Goal: Transaction & Acquisition: Purchase product/service

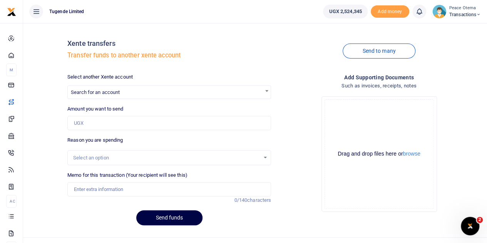
click at [477, 15] on icon at bounding box center [478, 14] width 5 height 5
click at [453, 29] on link "Switch accounts" at bounding box center [451, 28] width 61 height 11
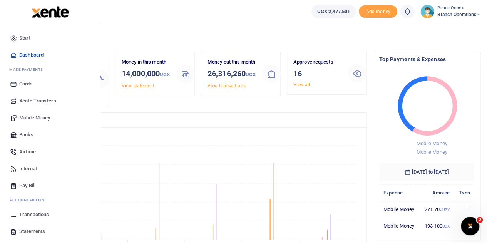
click at [32, 101] on span "Xente Transfers" at bounding box center [37, 101] width 37 height 8
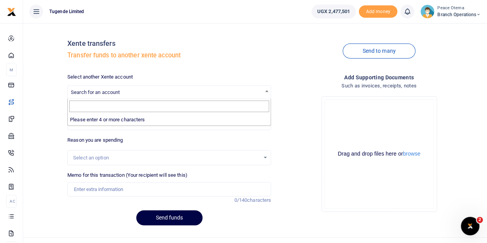
click at [123, 90] on span "Search for an account" at bounding box center [169, 92] width 203 height 12
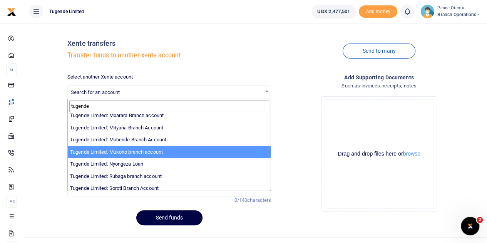
scroll to position [238, 0]
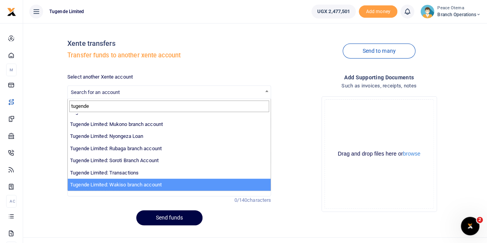
type input "tugende"
select select "3258"
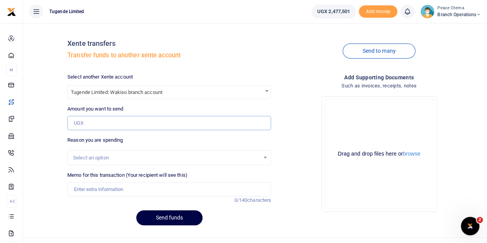
click at [98, 120] on input "Amount you want to send" at bounding box center [169, 123] width 204 height 15
click at [85, 124] on input "Amount you want to send" at bounding box center [169, 123] width 204 height 15
paste input "187,000.00"
type input "187,000"
click at [91, 186] on input "Memo for this transaction (Your recipient will see this)" at bounding box center [169, 189] width 204 height 15
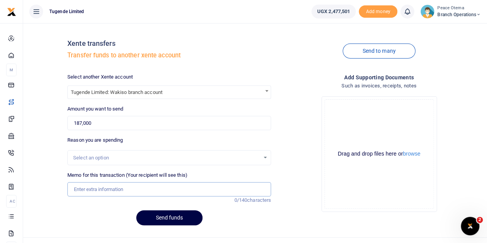
click at [90, 193] on input "Memo for this transaction (Your recipient will see this)" at bounding box center [169, 189] width 204 height 15
paste input "TLUG-016221"
click at [111, 188] on input "TLUG016221" at bounding box center [169, 189] width 204 height 15
click at [116, 187] on input "TLUG016221 and" at bounding box center [169, 189] width 204 height 15
paste input "TLUG-016057"
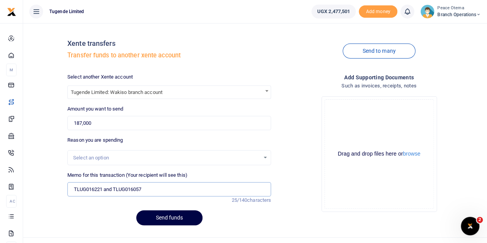
click at [152, 188] on input "TLUG016221 and TLUG016057" at bounding box center [169, 189] width 204 height 15
type input "TLUG016221 and TLUG016057 Wakiso staff breakfast 18th to 23rd Aug and two flask…"
click at [160, 216] on button "Send funds" at bounding box center [169, 217] width 66 height 15
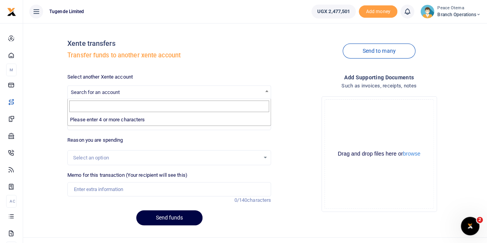
click at [94, 89] on span "Search for an account" at bounding box center [169, 92] width 203 height 12
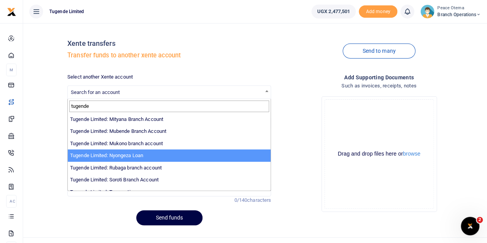
scroll to position [238, 0]
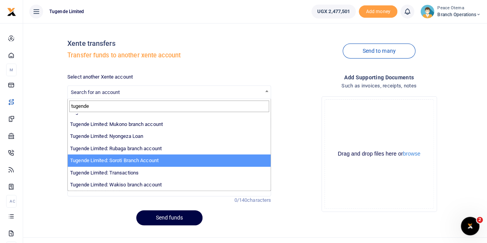
type input "tugende"
select select "3351"
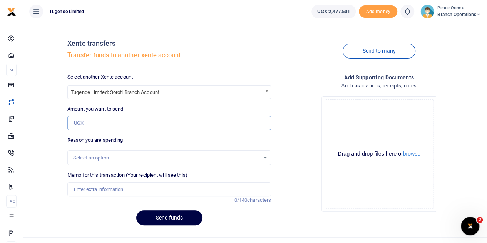
click at [101, 120] on input "Amount you want to send" at bounding box center [169, 123] width 204 height 15
click at [87, 122] on input "Amount you want to send" at bounding box center [169, 123] width 204 height 15
paste input "97,000.00"
type input "97,000"
click at [84, 190] on input "Memo for this transaction (Your recipient will see this)" at bounding box center [169, 189] width 204 height 15
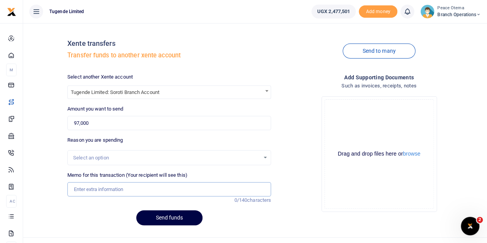
paste input "TLUG-016146"
click at [116, 187] on input "TLUG016146" at bounding box center [169, 189] width 204 height 15
type input "TLUG016146"
drag, startPoint x: 116, startPoint y: 187, endPoint x: 64, endPoint y: 187, distance: 51.9
click at [64, 187] on div "Memo for this transaction (Your recipient will see this) TLUG016146 Reason is r…" at bounding box center [169, 187] width 210 height 33
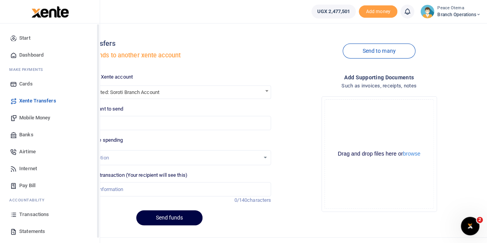
click at [25, 212] on span "Transactions" at bounding box center [34, 214] width 30 height 8
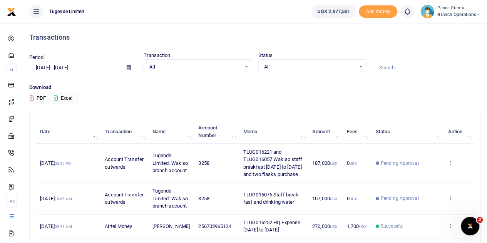
click at [398, 67] on input at bounding box center [426, 67] width 108 height 13
paste input "TLUG-016146"
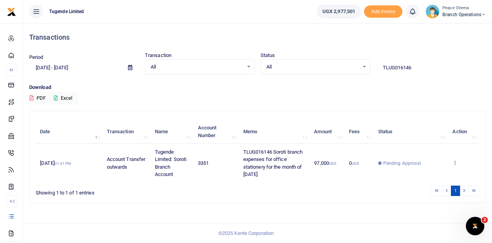
drag, startPoint x: 427, startPoint y: 67, endPoint x: 313, endPoint y: 52, distance: 114.4
click at [313, 52] on div "Period [DATE] - [DATE] Transaction All Select an option... All Airtime Internet…" at bounding box center [257, 63] width 463 height 23
paste input "-016260"
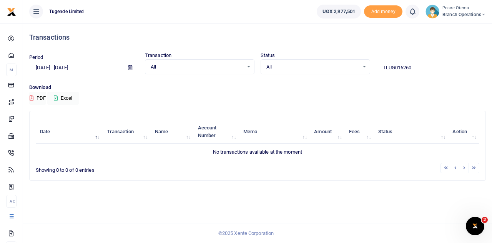
type input "TLUG016260"
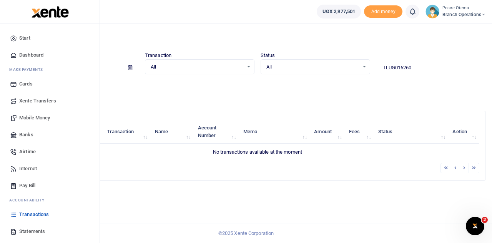
click at [29, 101] on span "Xente Transfers" at bounding box center [37, 101] width 37 height 8
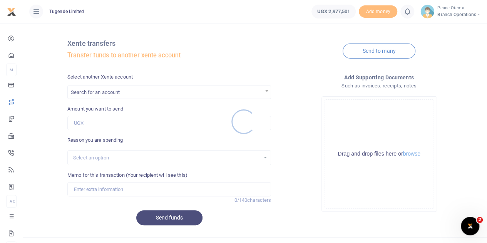
click at [99, 93] on div at bounding box center [243, 121] width 487 height 243
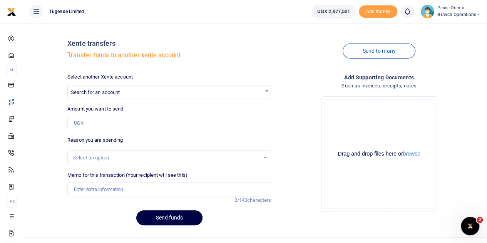
click at [99, 93] on div at bounding box center [243, 121] width 487 height 243
click at [99, 93] on span "Search for an account" at bounding box center [95, 92] width 49 height 6
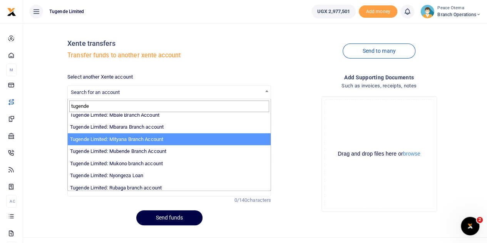
scroll to position [215, 0]
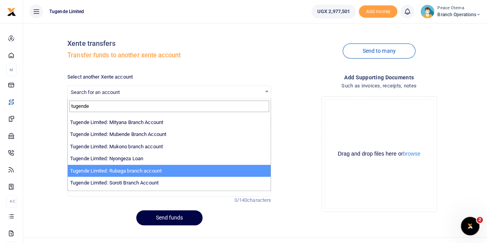
type input "tugende"
select select "3260"
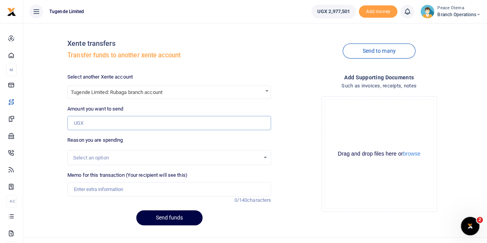
click at [98, 121] on input "Amount you want to send" at bounding box center [169, 123] width 204 height 15
paste input "105,000.00"
click at [84, 126] on input "Amount you want to send" at bounding box center [169, 123] width 204 height 15
type input "105,000"
click at [81, 191] on input "Memo for this transaction (Your recipient will see this)" at bounding box center [169, 189] width 204 height 15
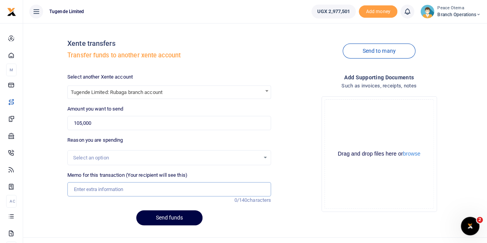
paste input "TLUG-016260"
click at [107, 190] on input "TLUG016260" at bounding box center [169, 189] width 204 height 15
click at [115, 190] on input "TLUG016260" at bounding box center [169, 189] width 204 height 15
paste input "Rubaga Branch Expenses Week Ending 23 August"
type input "TLUG016260 Rubaga Branch Expenses Week Ending 23 August"
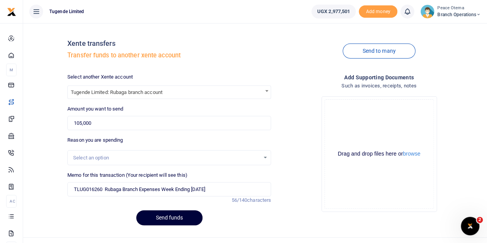
click at [153, 219] on button "Send funds" at bounding box center [169, 217] width 66 height 15
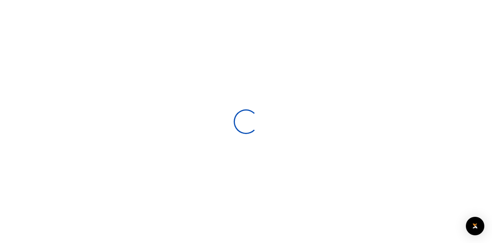
select select
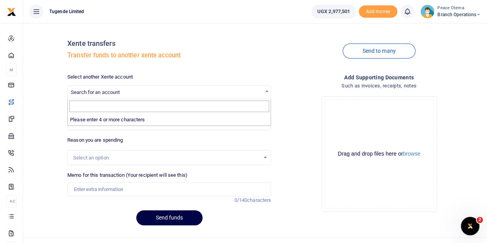
click at [105, 93] on span "Search for an account" at bounding box center [95, 92] width 49 height 6
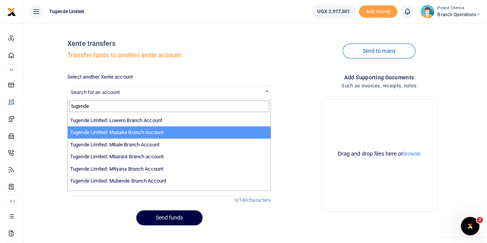
scroll to position [170, 0]
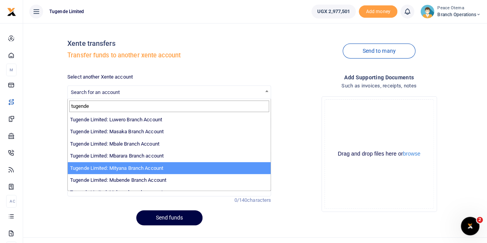
type input "tugende"
select select "3350"
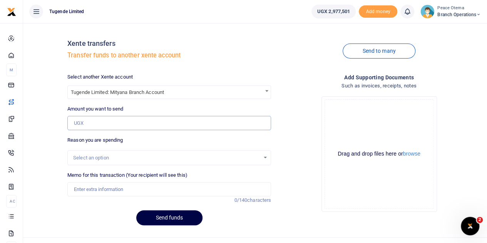
click at [110, 119] on input "Amount you want to send" at bounding box center [169, 123] width 204 height 15
click at [111, 118] on input "Amount you want to send" at bounding box center [169, 123] width 204 height 15
paste input "103,000.00"
type input "103,000"
click at [99, 193] on input "Memo for this transaction (Your recipient will see this)" at bounding box center [169, 189] width 204 height 15
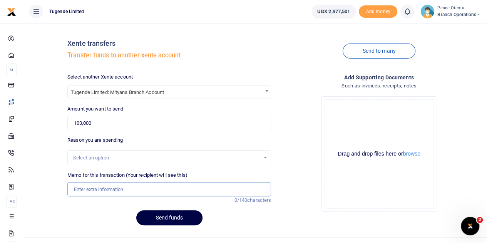
click at [84, 187] on input "Memo for this transaction (Your recipient will see this)" at bounding box center [169, 189] width 204 height 15
paste input "TLUG-016163"
click at [109, 189] on input "TLUG016163" at bounding box center [169, 189] width 204 height 15
type input "TLUG016163 Mityana branch yaka for August 2025"
click at [162, 217] on button "Send funds" at bounding box center [169, 217] width 66 height 15
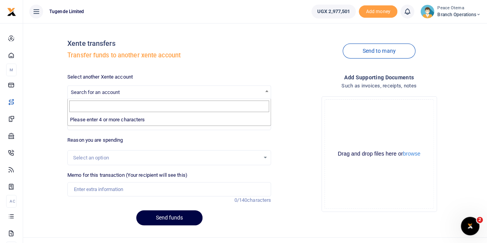
click at [105, 93] on span "Search for an account" at bounding box center [95, 92] width 49 height 6
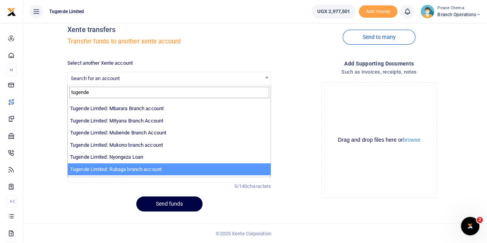
scroll to position [199, 0]
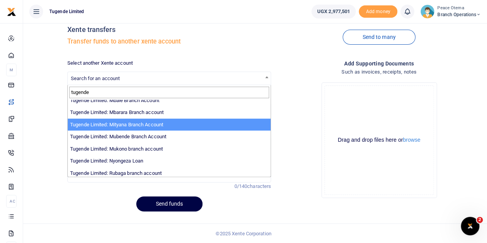
type input "tugende"
select select "3350"
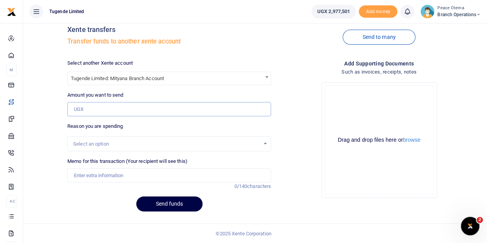
click at [102, 112] on input "Amount you want to send" at bounding box center [169, 109] width 204 height 15
click at [121, 115] on input "Amount you want to send" at bounding box center [169, 109] width 204 height 15
paste input "52,700.00"
type input "52,700"
click at [106, 178] on input "Memo for this transaction (Your recipient will see this)" at bounding box center [169, 175] width 204 height 15
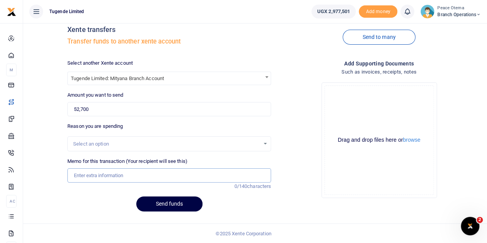
click at [95, 174] on input "Memo for this transaction (Your recipient will see this)" at bounding box center [169, 175] width 204 height 15
paste input "TLUG-016164"
click at [115, 174] on input "TLUG016164" at bounding box center [169, 175] width 204 height 15
click at [112, 169] on input "TLUG016164" at bounding box center [169, 175] width 204 height 15
paste input "Mityana weekly breakfast expenses for 17th-23rd Aug 2025"
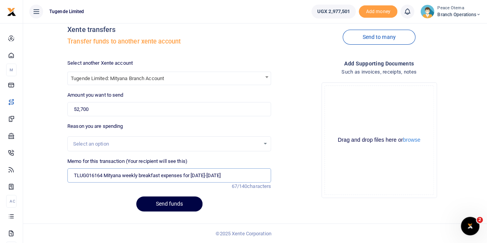
click at [203, 173] on input "TLUG016164 Mityana weekly breakfast expenses for 17th-23rd Aug 2025" at bounding box center [169, 175] width 204 height 15
type input "TLUG016164 Mityana weekly breakfast expenses for 17th to 23rd Aug 2025"
click at [172, 201] on button "Send funds" at bounding box center [169, 203] width 66 height 15
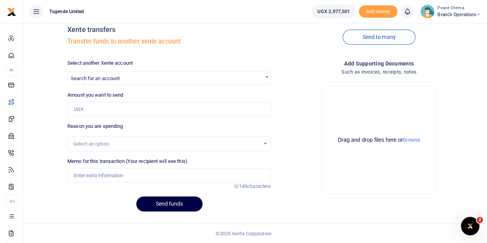
click at [85, 76] on span "Search for an account" at bounding box center [95, 78] width 49 height 6
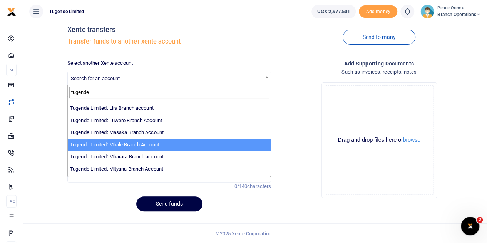
scroll to position [155, 0]
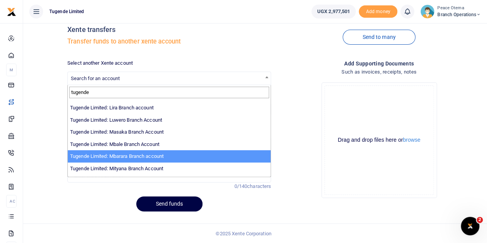
type input "tugende"
select select "3290"
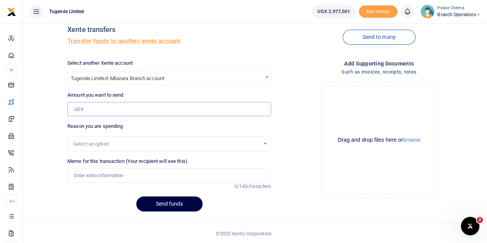
click at [92, 113] on input "Amount you want to send" at bounding box center [169, 109] width 204 height 15
click at [94, 107] on input "Amount you want to send" at bounding box center [169, 109] width 204 height 15
paste input "269,500.00"
type input "269,500"
click at [88, 176] on input "Memo for this transaction (Your recipient will see this)" at bounding box center [169, 175] width 204 height 15
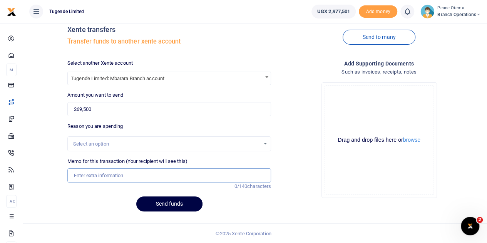
paste input "TLUG-016199"
click at [112, 173] on input "TLUG016199" at bounding box center [169, 175] width 204 height 15
click at [112, 174] on input "TLUG016199" at bounding box center [169, 175] width 204 height 15
paste input "Mbarara Branch expense Requisition for the week of 15th to 31st August 2025 for…"
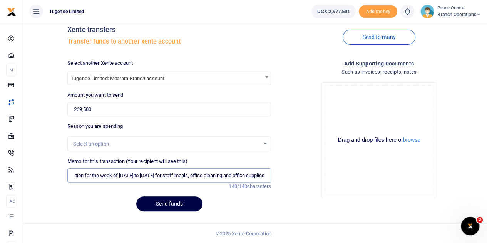
click at [187, 175] on input "TLUG016199 Mbarara Branch expense Requisition for the week of 15th to 31st Augu…" at bounding box center [169, 175] width 204 height 15
type input "TLUG016199 Mbarara Branch expense Requisition for the week of 15th to 31st Augu…"
click at [159, 200] on button "Send funds" at bounding box center [169, 203] width 66 height 15
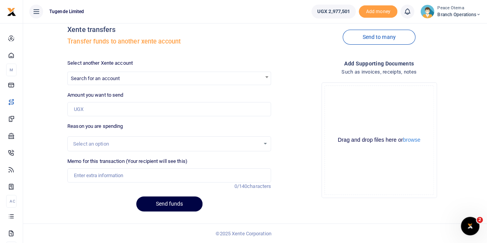
scroll to position [14, 0]
click at [120, 78] on span "Search for an account" at bounding box center [95, 78] width 49 height 6
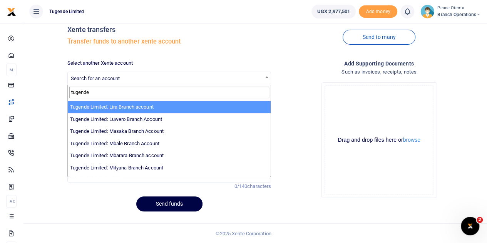
scroll to position [157, 0]
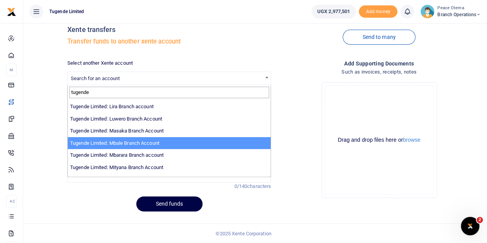
type input "tugende"
select select "3347"
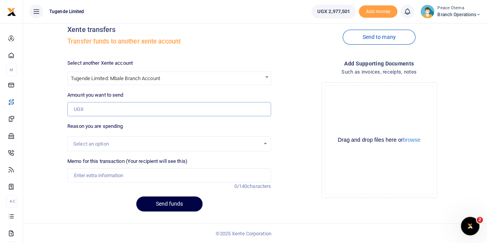
click at [88, 107] on input "Amount you want to send" at bounding box center [169, 109] width 204 height 15
click at [81, 105] on input "Amount you want to send" at bounding box center [169, 109] width 204 height 15
paste input "625,685.00"
type input "625,685"
click at [83, 175] on input "Memo for this transaction (Your recipient will see this)" at bounding box center [169, 175] width 204 height 15
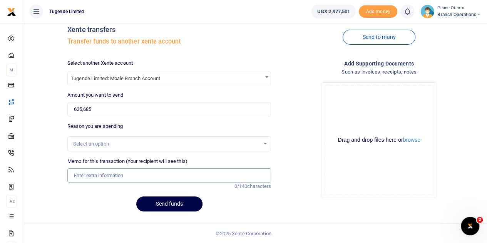
paste input "TLUG-016114"
click at [113, 174] on input "TLUG016114" at bounding box center [169, 175] width 204 height 15
click at [116, 177] on input "TLUG016114" at bounding box center [169, 175] width 204 height 15
paste input "TLUG-016191"
click at [151, 174] on input "TLUG016114 TLUG-016191" at bounding box center [169, 175] width 204 height 15
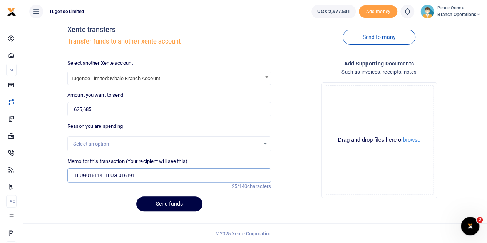
paste input "TLUG-016193"
click at [171, 174] on input "TLUG016114 TLUG-016191 TLUG-016193" at bounding box center [169, 175] width 204 height 15
paste input "TLUG-016194"
click at [152, 174] on input "TLUG016114 TLUG-016191 TLUG-016193 TLUG016194" at bounding box center [169, 175] width 204 height 15
click at [119, 174] on input "TLUG016114 TLUG-016191 TLUG016193 TLUG016194" at bounding box center [169, 175] width 204 height 15
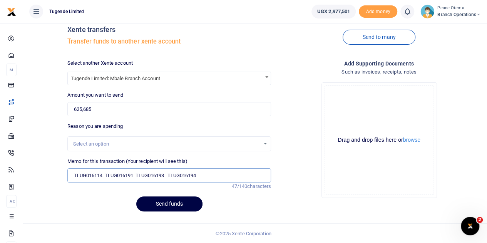
click at [209, 170] on input "TLUG016114 TLUG016191 TLUG016193 TLUG016194" at bounding box center [169, 175] width 204 height 15
click at [224, 170] on input "TLUG016114 TLUG016191 TLUG016193 TLUG016194 Mbale branch expenses from 4th to 2…" at bounding box center [169, 175] width 204 height 15
type input "TLUG016114 TLUG016191 TLUG016193 TLUG016194 Mbale branch expenses from 4th to 2…"
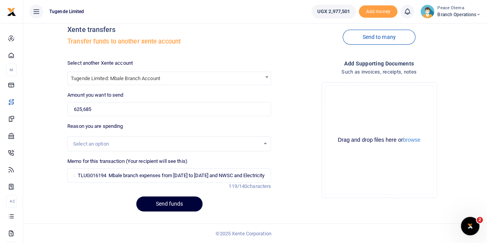
scroll to position [0, 0]
click at [172, 200] on button "Send funds" at bounding box center [169, 203] width 66 height 15
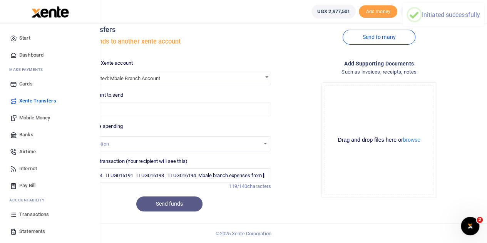
click at [26, 217] on span "Transactions" at bounding box center [34, 214] width 30 height 8
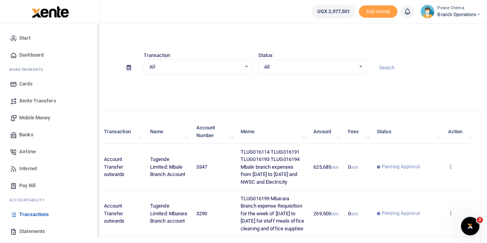
click at [26, 100] on span "Xente Transfers" at bounding box center [37, 101] width 37 height 8
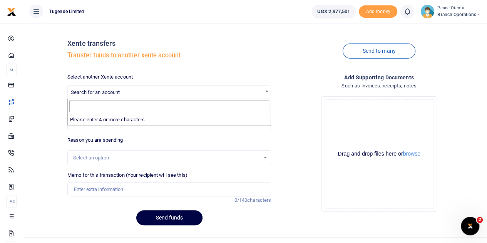
click at [95, 90] on span "Search for an account" at bounding box center [95, 92] width 49 height 6
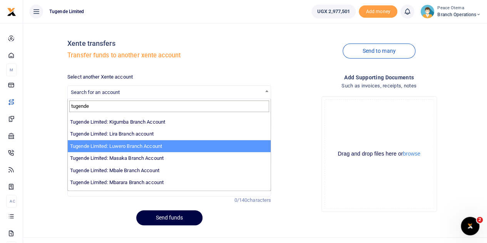
scroll to position [144, 0]
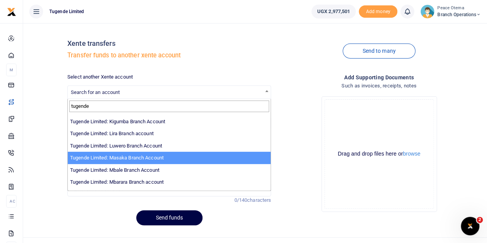
type input "tugende"
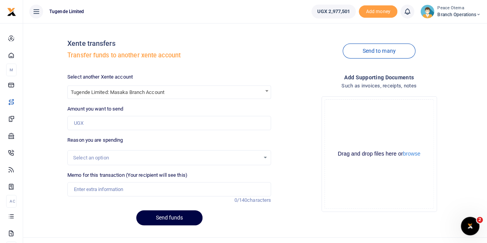
select select "3352"
click at [88, 124] on input "Amount you want to send" at bounding box center [169, 123] width 204 height 15
click at [82, 121] on input "Amount you want to send" at bounding box center [169, 123] width 204 height 15
paste input "97,700.00"
type input "97,700"
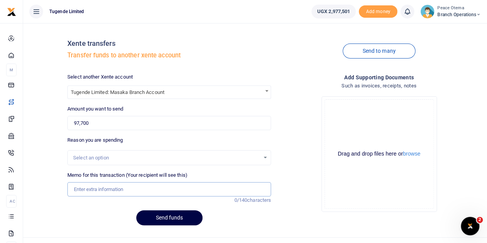
click at [88, 184] on input "Memo for this transaction (Your recipient will see this)" at bounding box center [169, 189] width 204 height 15
paste input "TLUG-016084"
click at [112, 187] on input "TLUG016084" at bounding box center [169, 189] width 204 height 15
type input "TLUG016084"
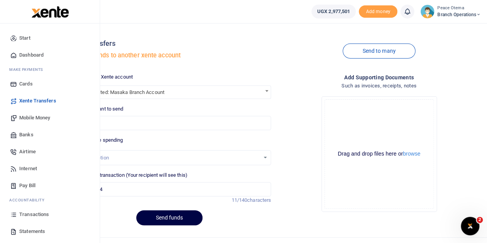
click at [24, 215] on span "Transactions" at bounding box center [34, 214] width 30 height 8
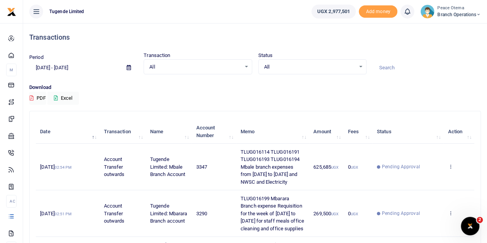
click at [391, 65] on input at bounding box center [426, 67] width 108 height 13
paste input "TLUG-016084"
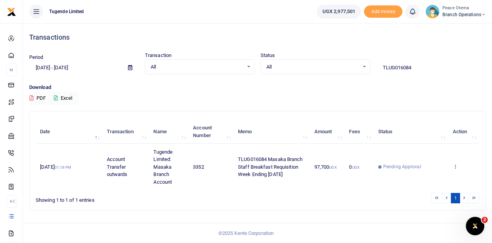
drag, startPoint x: 419, startPoint y: 65, endPoint x: 317, endPoint y: 64, distance: 101.6
click at [317, 64] on div "Period 07/24/2025 - 08/22/2025 Transaction All Select an option... All Airtime …" at bounding box center [257, 63] width 463 height 23
paste input "-016161"
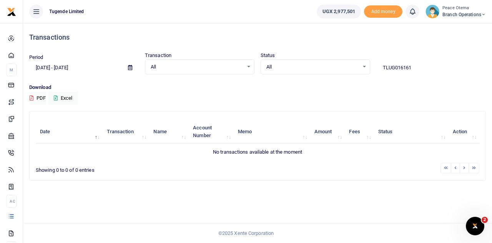
drag, startPoint x: 414, startPoint y: 66, endPoint x: 341, endPoint y: 62, distance: 72.8
click at [341, 62] on div "Period 07/24/2025 - 08/22/2025 Transaction All Select an option... All Airtime …" at bounding box center [257, 63] width 463 height 23
paste input "-016160"
type input "TLUG016160"
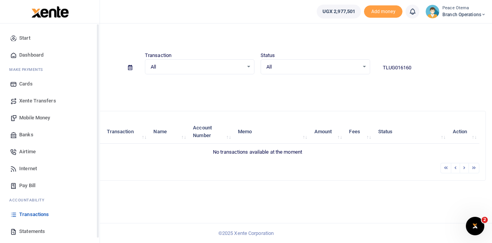
click at [29, 102] on span "Xente Transfers" at bounding box center [37, 101] width 37 height 8
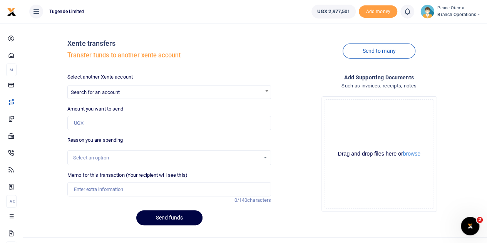
click at [106, 108] on label "Amount you want to send" at bounding box center [95, 109] width 56 height 8
click at [106, 116] on input "Amount you want to send" at bounding box center [169, 123] width 204 height 15
click at [103, 90] on span "Search for an account" at bounding box center [95, 92] width 49 height 6
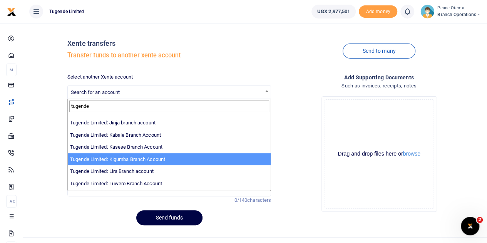
scroll to position [125, 0]
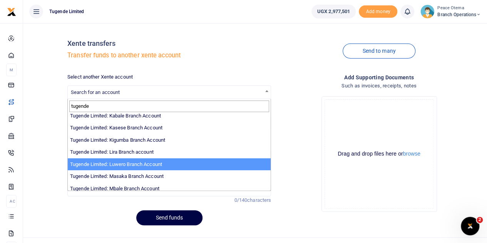
type input "tugende"
select select "3345"
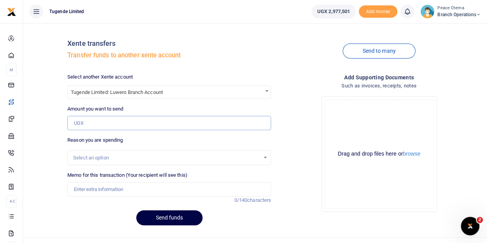
click at [90, 123] on input "Amount you want to send" at bounding box center [169, 123] width 204 height 15
paste input "633,000.00"
click at [88, 125] on input "Amount you want to send" at bounding box center [169, 123] width 204 height 15
type input "633,000"
click at [78, 183] on input "Memo for this transaction (Your recipient will see this)" at bounding box center [169, 189] width 204 height 15
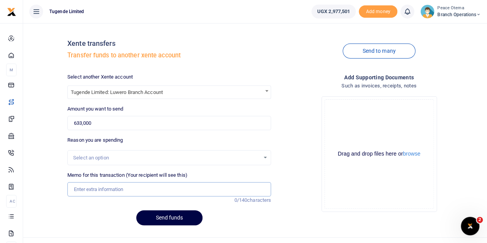
paste input "TLUG-016159"
click at [127, 190] on input "TLUG016159" at bounding box center [169, 189] width 204 height 15
click at [117, 189] on input "TLUG016159" at bounding box center [169, 189] width 204 height 15
paste input "TLUG-016160"
click at [150, 195] on input "TLUG016159 TLUG016160" at bounding box center [169, 189] width 204 height 15
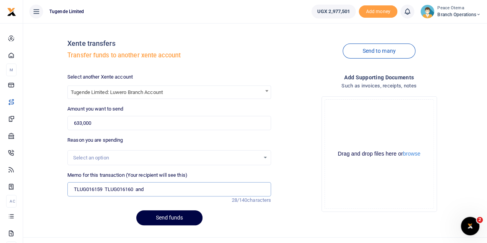
click at [150, 190] on input "TLUG016159 TLUG016160 and" at bounding box center [169, 189] width 204 height 15
paste input "TLUG-016161"
click at [189, 190] on input "TLUG016159 TLUG016160 and TLUG016161" at bounding box center [169, 189] width 204 height 15
type input "TLUG016159 TLUG016160 and TLUG016161 from 28th July to 16th Aug 2025"
click at [151, 228] on div "Select another Xente account Tugende Limited: Luwero Branch Account Tugende Lim…" at bounding box center [169, 152] width 210 height 158
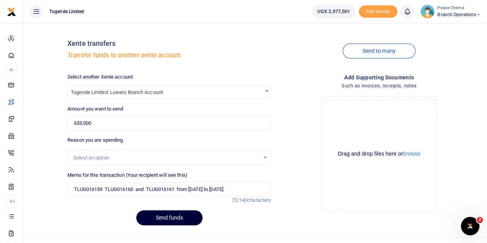
click at [157, 219] on button "Send funds" at bounding box center [169, 217] width 66 height 15
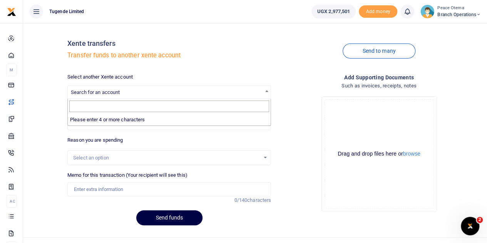
click at [90, 92] on span "Search for an account" at bounding box center [95, 92] width 49 height 6
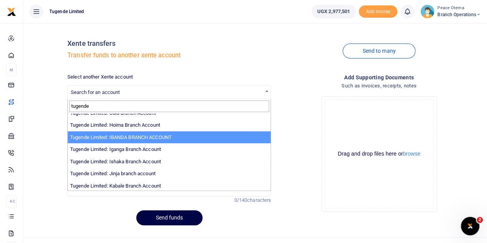
scroll to position [56, 0]
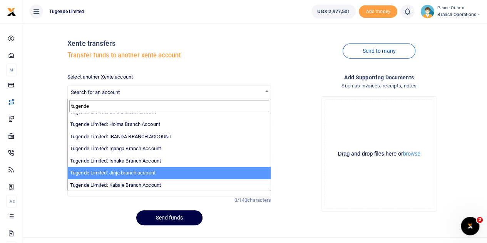
type input "tugende"
select select "3262"
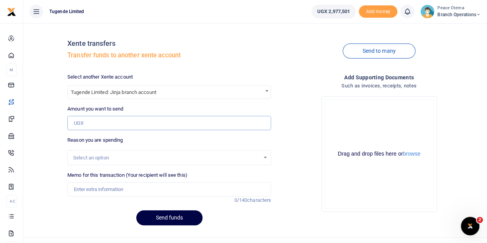
click at [89, 121] on input "Amount you want to send" at bounding box center [169, 123] width 204 height 15
click at [101, 122] on input "Amount you want to send" at bounding box center [169, 123] width 204 height 15
paste input "174,100.00"
type input "174,100"
click at [93, 188] on input "Memo for this transaction (Your recipient will see this)" at bounding box center [169, 189] width 204 height 15
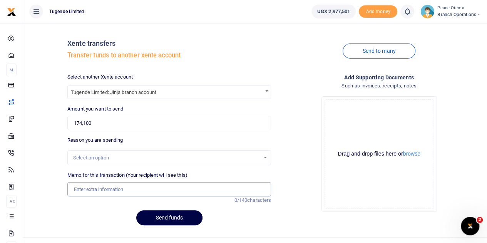
paste input "TLUG-016233"
click at [86, 185] on input "Memo for this transaction (Your recipient will see this)" at bounding box center [169, 189] width 204 height 15
click at [113, 190] on input "TLUG016233" at bounding box center [169, 189] width 204 height 15
paste input "Jinja branch data requisition"
click at [114, 187] on input "TLUG016233" at bounding box center [169, 189] width 204 height 15
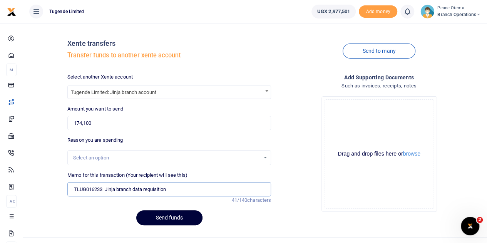
type input "TLUG016233 Jinja branch data requisition"
click at [180, 219] on button "Send funds" at bounding box center [169, 217] width 66 height 15
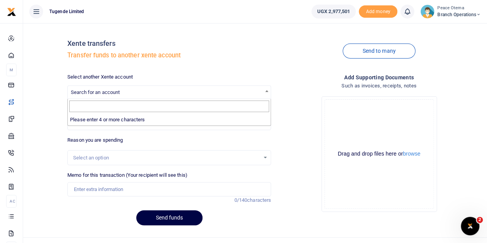
click at [86, 94] on span "Search for an account" at bounding box center [95, 92] width 49 height 6
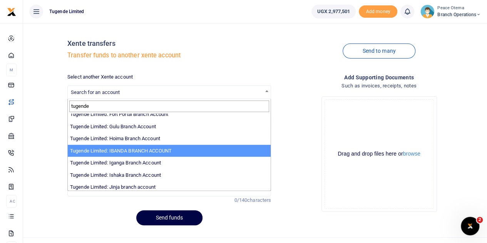
scroll to position [14, 0]
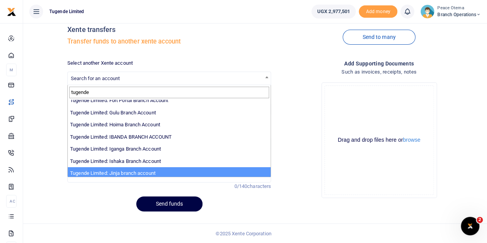
type input "tugende"
select select "3262"
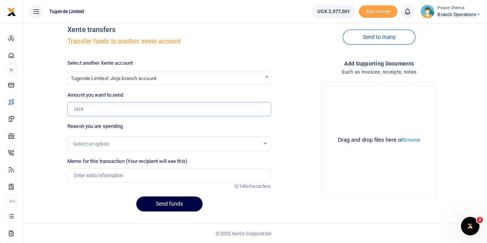
click at [93, 110] on input "Amount you want to send" at bounding box center [169, 109] width 204 height 15
click at [87, 107] on input "Amount you want to send" at bounding box center [169, 109] width 204 height 15
paste input "305,100.00"
type input "305,100"
click at [85, 175] on input "Memo for this transaction (Your recipient will see this)" at bounding box center [169, 175] width 204 height 15
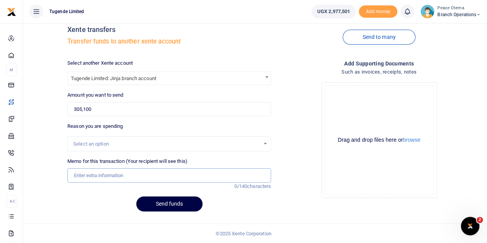
paste input "TLUG-016235"
click at [118, 174] on input "TLUG016235" at bounding box center [169, 175] width 204 height 15
click at [107, 174] on input "TLUG016235" at bounding box center [169, 175] width 204 height 15
paste input "Jinja branch NWSC requisition for the month of July 2025"
type input "TLUG016235 Jinja branch NWSC requisition for the month of July 2025"
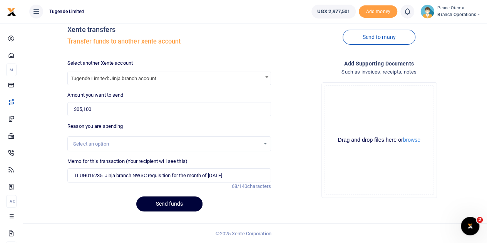
click at [163, 203] on button "Send funds" at bounding box center [169, 203] width 66 height 15
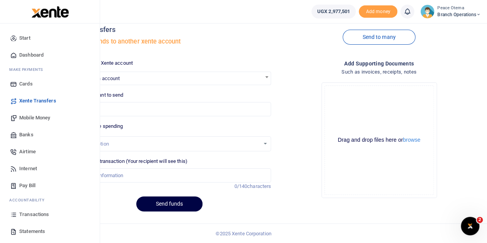
click at [34, 118] on span "Mobile Money" at bounding box center [34, 118] width 31 height 8
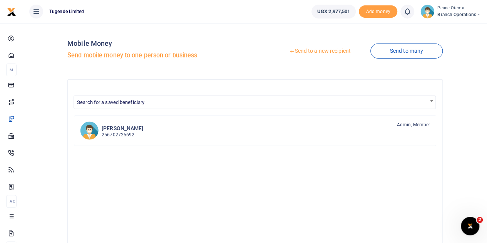
click at [289, 52] on icon at bounding box center [291, 50] width 5 height 5
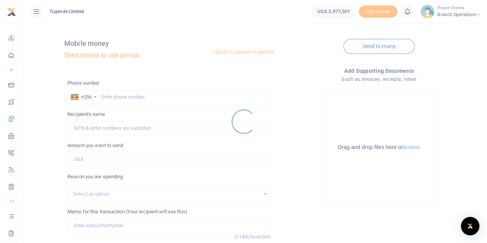
click at [108, 97] on div at bounding box center [243, 121] width 487 height 243
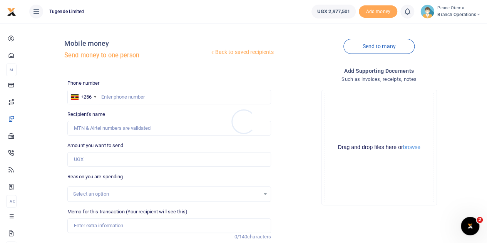
click at [108, 97] on div at bounding box center [243, 121] width 487 height 243
click at [108, 97] on input "text" at bounding box center [169, 97] width 204 height 15
paste input "772349898"
type input "772349898"
click at [88, 162] on input "Amount you want to send" at bounding box center [169, 159] width 204 height 15
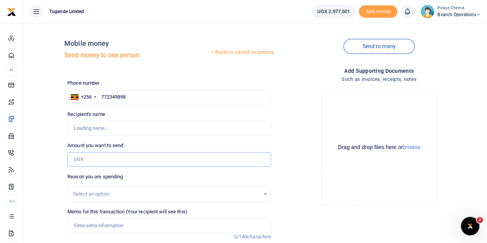
type input "Musa Walina"
click at [101, 156] on input "Amount you want to send" at bounding box center [169, 159] width 204 height 15
paste input "30,000.00"
type input "30,000"
click at [101, 224] on input "Memo for this transaction (Your recipient will see this)" at bounding box center [169, 225] width 204 height 15
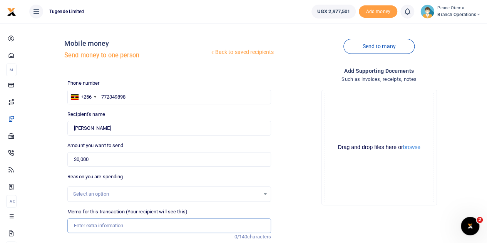
paste input "TLUG-016237"
click at [116, 223] on input "TLUG016237" at bounding box center [169, 225] width 204 height 15
paste input "Jinja branch Garbage collection requisition for the month of Aug 2025"
click at [108, 227] on input "TLUG016237 Jinja branch Garbage collection requisition for the month of Aug 2025" at bounding box center [169, 225] width 204 height 15
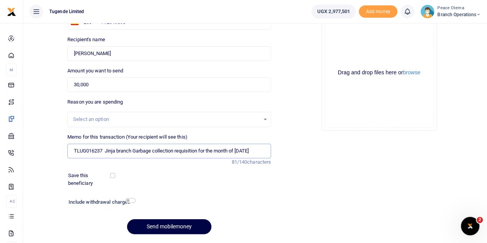
scroll to position [78, 0]
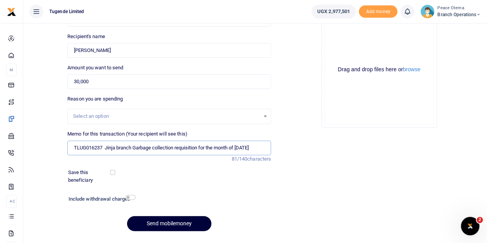
type input "TLUG016237 Jinja branch Garbage collection requisition for the month of Aug 2025"
click at [162, 221] on button "Send mobilemoney" at bounding box center [169, 223] width 84 height 15
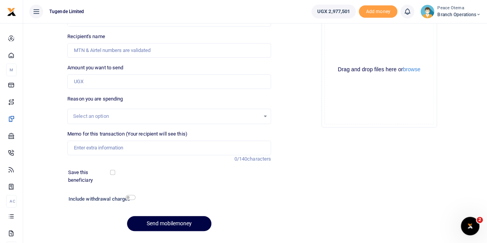
scroll to position [78, 0]
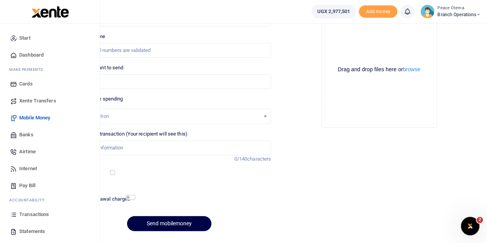
click at [30, 215] on span "Transactions" at bounding box center [34, 214] width 30 height 8
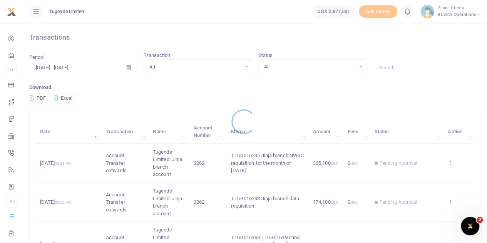
click at [379, 65] on div at bounding box center [243, 121] width 487 height 243
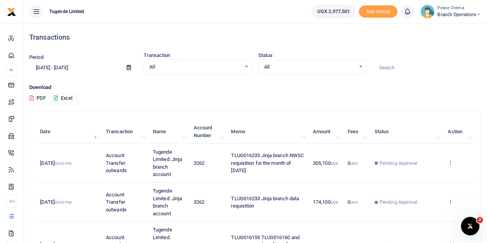
click at [383, 66] on input at bounding box center [426, 67] width 108 height 13
paste input "TLUG-016238"
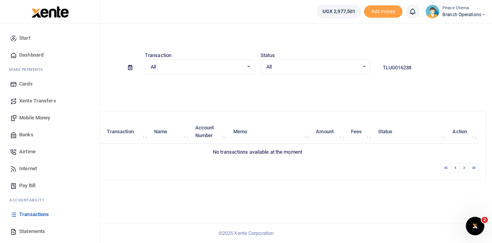
type input "TLUG016238"
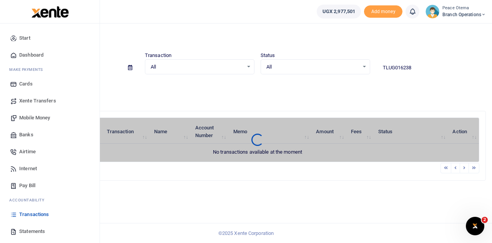
click at [25, 99] on span "Xente Transfers" at bounding box center [37, 101] width 37 height 8
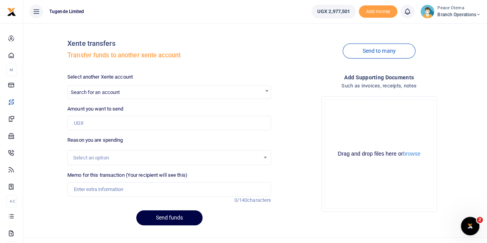
click at [103, 95] on span "Search for an account" at bounding box center [95, 92] width 49 height 6
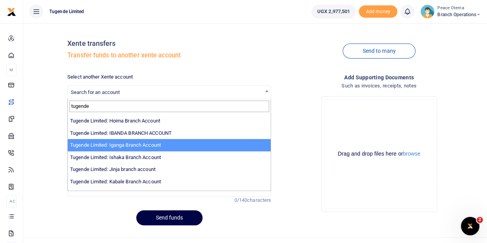
scroll to position [60, 0]
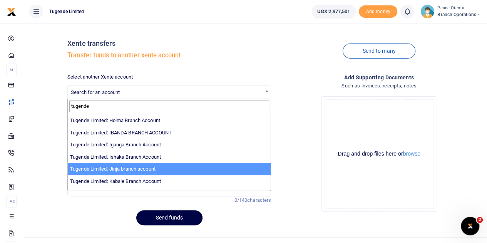
type input "tugende"
select select "3262"
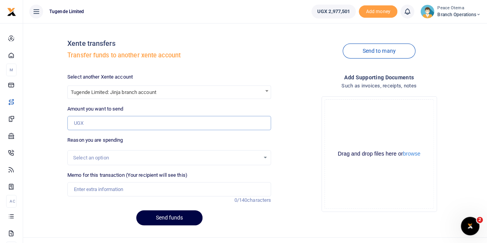
click at [94, 122] on input "Amount you want to send" at bounding box center [169, 123] width 204 height 15
paste input "249,000.00"
click at [81, 120] on input "249,000.00" at bounding box center [169, 123] width 204 height 15
type input "249,000"
click at [95, 187] on input "Memo for this transaction (Your recipient will see this)" at bounding box center [169, 189] width 204 height 15
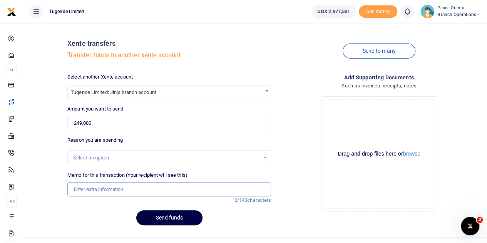
click at [93, 186] on input "Memo for this transaction (Your recipient will see this)" at bounding box center [169, 189] width 204 height 15
paste input "TLUG-016238"
click at [114, 190] on input "TLUG016238" at bounding box center [169, 189] width 204 height 15
click at [112, 192] on input "TLUG016238" at bounding box center [169, 189] width 204 height 15
paste input "Jinja branch requisition for week ending 23 Aug 2025"
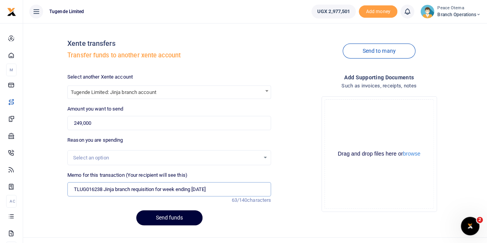
type input "TLUG016238 Jinja branch requisition for week ending 23 Aug 2025"
click at [159, 220] on button "Send funds" at bounding box center [169, 217] width 66 height 15
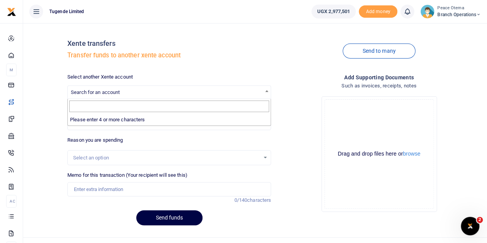
click at [106, 91] on span "Search for an account" at bounding box center [95, 92] width 49 height 6
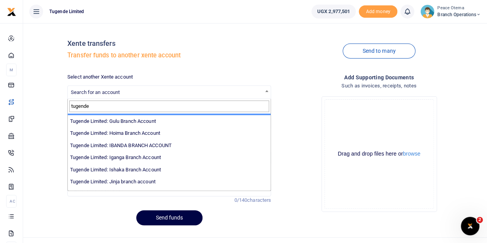
scroll to position [52, 0]
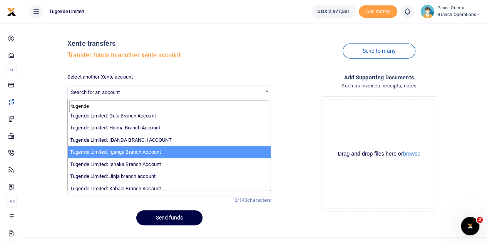
type input "tugende"
select select "3379"
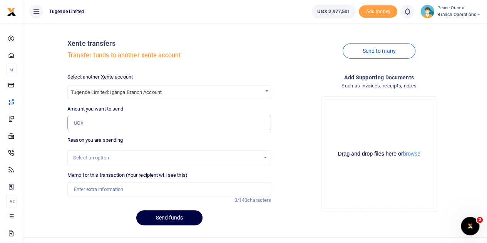
click at [98, 122] on input "Amount you want to send" at bounding box center [169, 123] width 204 height 15
paste input "264,000.00"
type input "264,000"
click at [83, 184] on input "Memo for this transaction (Your recipient will see this)" at bounding box center [169, 189] width 204 height 15
paste input "TLUG-016239"
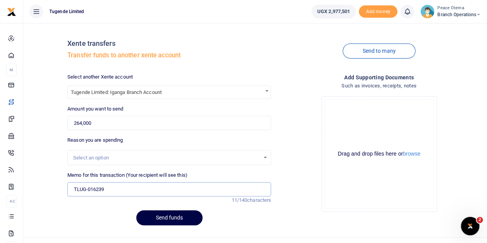
type input "TLUG016239"
click at [109, 184] on input "TLUG016239" at bounding box center [169, 189] width 204 height 15
click at [109, 184] on input "Memo for this transaction (Your recipient will see this)" at bounding box center [169, 189] width 204 height 15
paste input "TLUG-016239"
click at [118, 193] on input "TLUG016239" at bounding box center [169, 189] width 204 height 15
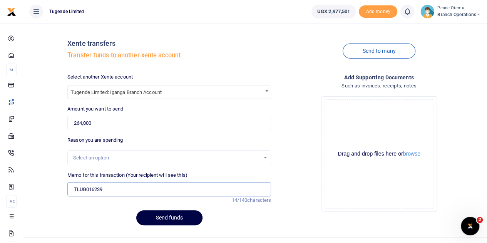
click at [75, 189] on input "TLUG016239" at bounding box center [169, 189] width 204 height 15
click at [111, 184] on input "TLUG016239" at bounding box center [169, 189] width 204 height 15
click at [119, 187] on input "TLUG016239" at bounding box center [169, 189] width 204 height 15
paste input "TLUG-016236"
click at [149, 189] on input "TLUG016239 TLUG016236" at bounding box center [169, 189] width 204 height 15
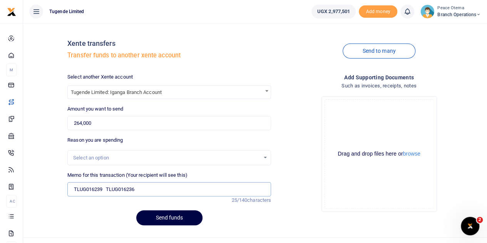
paste input "TLUG-016232"
click at [144, 190] on input "TLUG016239 TLUG016236" at bounding box center [169, 189] width 204 height 15
click at [185, 186] on input "TLUG016239 TLUG016236 TLUG016232" at bounding box center [169, 189] width 204 height 15
click at [174, 192] on input "TLUG016239 TLUG016236 TLUG016232" at bounding box center [169, 189] width 204 height 15
paste input "TLUG-016239"
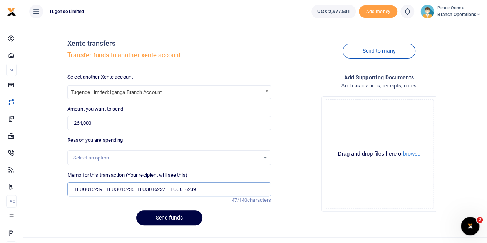
click at [210, 191] on input "TLUG016239 TLUG016236 TLUG016232 TLUG016239" at bounding box center [169, 189] width 204 height 15
click at [269, 189] on input "TLUG016239 TLUG016236 TLUG016232 TLUG016239 Iganga branch expenses and" at bounding box center [169, 189] width 204 height 15
click at [255, 186] on input "TLUG016239 TLUG016236 TLUG016232 TLUG016239 Iganga branch expenses and" at bounding box center [169, 189] width 204 height 15
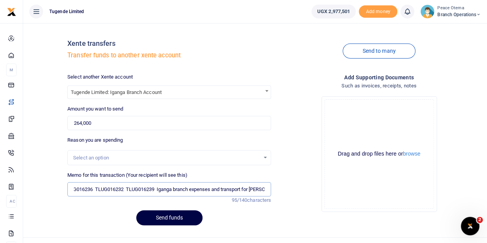
scroll to position [0, 45]
type input "TLUG016239 TLUG016236 TLUG016232 TLUG016239 Iganga branch expenses and transpor…"
click at [165, 214] on button "Send funds" at bounding box center [169, 217] width 66 height 15
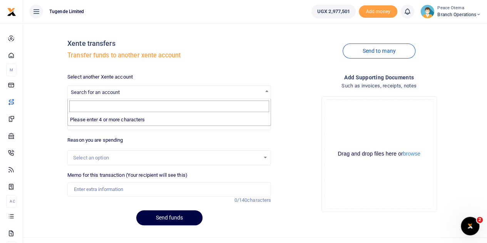
click at [95, 94] on span "Search for an account" at bounding box center [95, 92] width 49 height 6
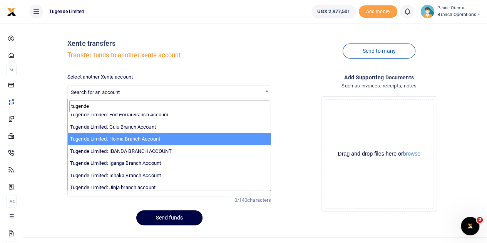
scroll to position [42, 0]
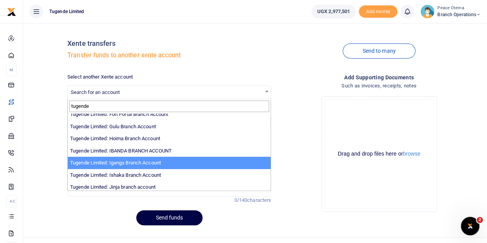
type input "tugende"
select select "3379"
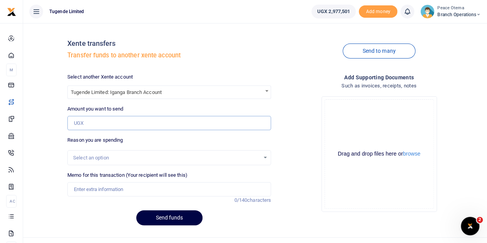
click at [101, 124] on input "Amount you want to send" at bounding box center [169, 123] width 204 height 15
paste input "57,511.00"
type input "57,511"
click at [97, 195] on input "Memo for this transaction (Your recipient will see this)" at bounding box center [169, 189] width 204 height 15
paste input "TLUG-016244"
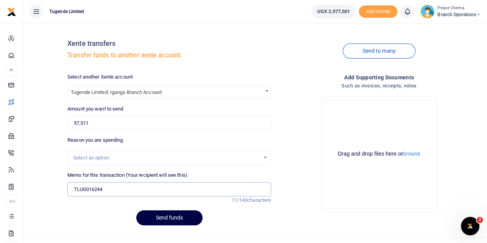
click at [124, 192] on input "TLUG016244" at bounding box center [169, 189] width 204 height 15
paste input "Iganga NWSC requisition for the month of [DATE]"
type input "TLUG016244 Iganga NWSC requisition for the month of [DATE]"
click at [163, 219] on button "Send funds" at bounding box center [169, 217] width 66 height 15
click at [92, 90] on span "Search for an account" at bounding box center [95, 92] width 49 height 6
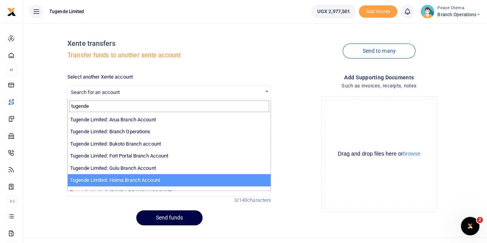
type input "tugende"
select select "3349"
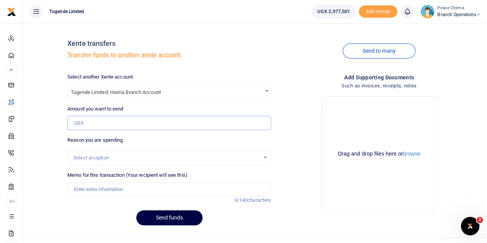
click at [88, 119] on input "Amount you want to send" at bounding box center [169, 123] width 204 height 15
paste input "108,000.00"
click at [91, 123] on input "108,000.00" at bounding box center [169, 123] width 204 height 15
type input "108,000"
click at [87, 190] on input "Memo for this transaction (Your recipient will see this)" at bounding box center [169, 189] width 204 height 15
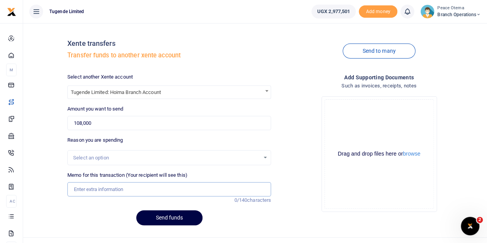
paste input "TLUG-016208"
click at [119, 188] on input "TLUG016208" at bounding box center [169, 189] width 204 height 15
type input "TLUG016208 Hoima NWSC"
click at [158, 219] on button "Send funds" at bounding box center [169, 217] width 66 height 15
click at [117, 91] on span "Search for an account" at bounding box center [95, 92] width 49 height 6
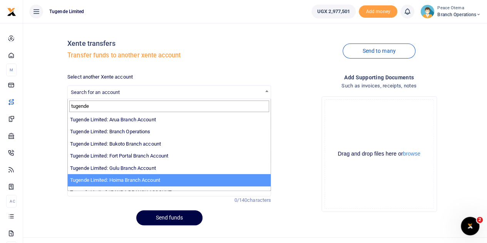
type input "tugende"
select select "3349"
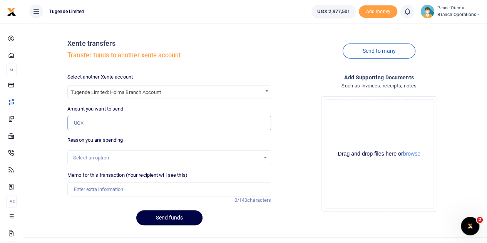
click at [89, 119] on input "Amount you want to send" at bounding box center [169, 123] width 204 height 15
click at [96, 121] on input "Amount you want to send" at bounding box center [169, 123] width 204 height 15
paste input "407,000.00"
type input "407,000"
click at [83, 189] on input "Memo for this transaction (Your recipient will see this)" at bounding box center [169, 189] width 204 height 15
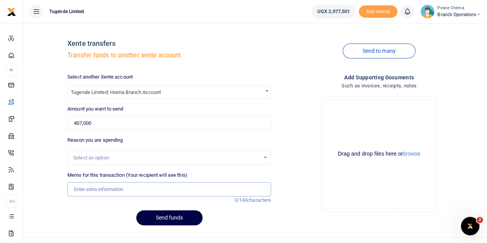
paste input "TLUG-016216"
click at [120, 186] on input "TLUG016216" at bounding box center [169, 189] width 204 height 15
type input "TLUG016216 Hoima branch expenses 18th to 30th Aug 2025"
click at [159, 215] on button "Send funds" at bounding box center [169, 217] width 66 height 15
click at [102, 91] on span "Search for an account" at bounding box center [95, 92] width 49 height 6
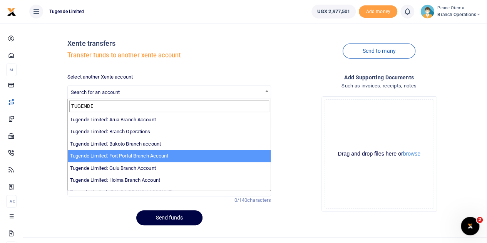
type input "TUGENDE"
select select "3346"
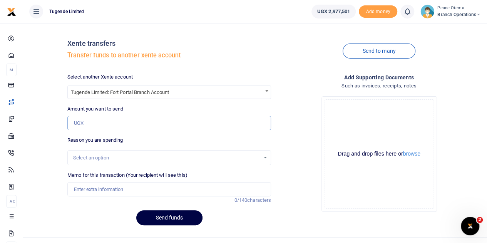
click at [91, 116] on input "Amount you want to send" at bounding box center [169, 123] width 204 height 15
click at [82, 125] on input "Amount you want to send" at bounding box center [169, 123] width 204 height 15
paste input "226,000.00"
type input "226,000"
click at [99, 184] on input "Memo for this transaction (Your recipient will see this)" at bounding box center [169, 189] width 204 height 15
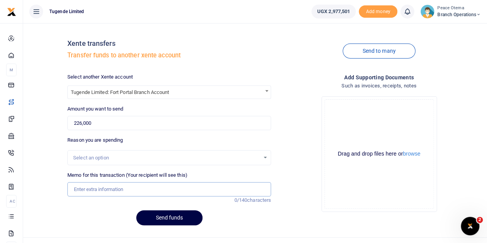
paste input "TLUG-016192"
click at [108, 188] on input "TLUG016192" at bounding box center [169, 189] width 204 height 15
click at [109, 191] on input "TLUG016192" at bounding box center [169, 189] width 204 height 15
paste input "Fort portal branch expenses for week ending 24th/08/2025"
type input "TLUG016192 Fort portal branch expenses for week ending 24th Aug 2025"
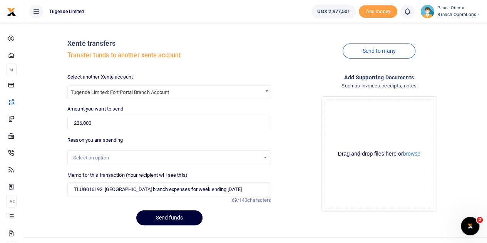
click at [154, 217] on button "Send funds" at bounding box center [169, 217] width 66 height 15
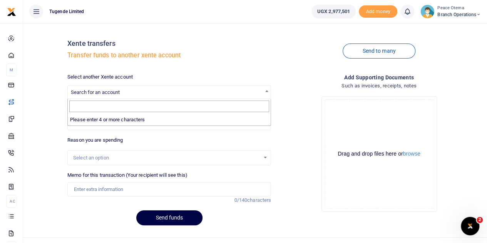
click at [90, 92] on span "Search for an account" at bounding box center [95, 92] width 49 height 6
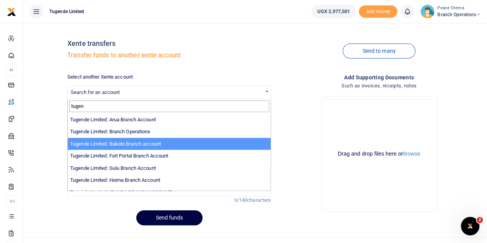
type input "tugen"
select select "3259"
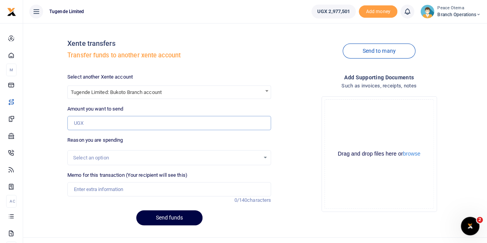
click at [90, 120] on input "Amount you want to send" at bounding box center [169, 123] width 204 height 15
paste input "75,980.00"
type input "75,980"
click at [95, 191] on input "Memo for this transaction (Your recipient will see this)" at bounding box center [169, 189] width 204 height 15
click at [89, 188] on input "Memo for this transaction (Your recipient will see this)" at bounding box center [169, 189] width 204 height 15
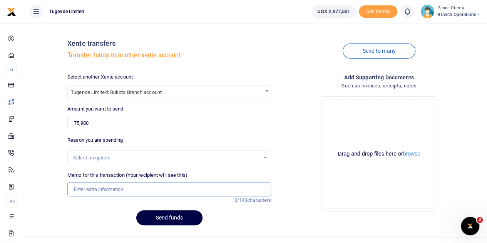
paste input "TLUG-016196"
click at [121, 188] on input "TLUG016196" at bounding box center [169, 189] width 204 height 15
click at [114, 187] on input "TLUG016196" at bounding box center [169, 189] width 204 height 15
paste input "Bukoto Branch Expenses of NWSC"
type input "TLUG016196 Bukoto Branch Expenses of NWSC"
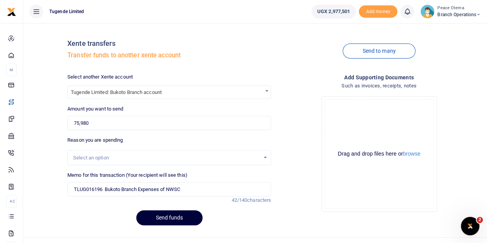
click at [153, 218] on button "Send funds" at bounding box center [169, 217] width 66 height 15
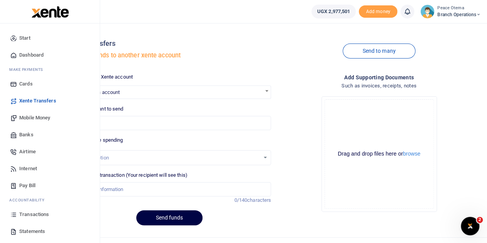
click at [32, 216] on span "Transactions" at bounding box center [34, 214] width 30 height 8
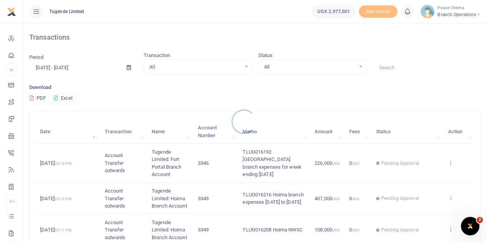
click at [382, 67] on div at bounding box center [243, 121] width 487 height 243
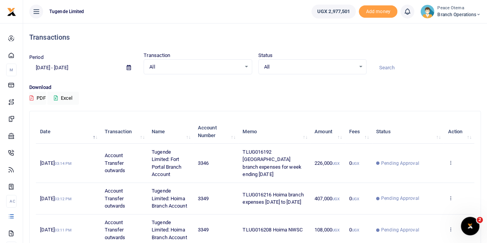
click at [382, 67] on div at bounding box center [243, 121] width 487 height 243
click at [382, 67] on input at bounding box center [426, 67] width 108 height 13
paste input "TLUG016247"
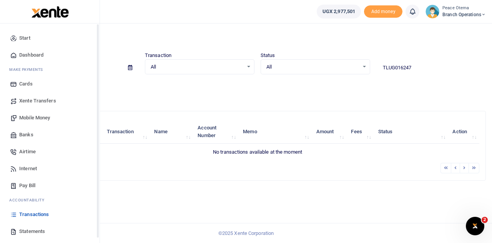
type input "TLUG016247"
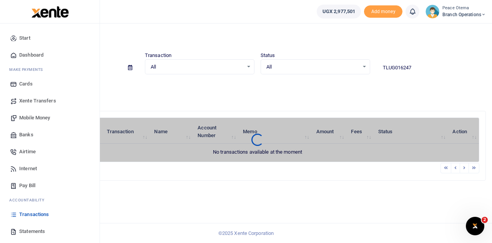
click at [27, 120] on span "Mobile Money" at bounding box center [34, 118] width 31 height 8
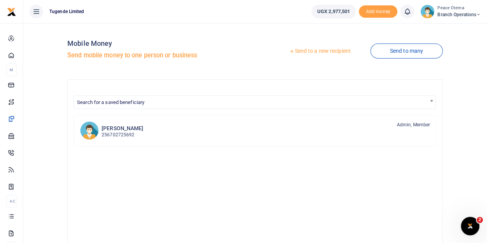
click at [289, 48] on icon at bounding box center [291, 50] width 5 height 5
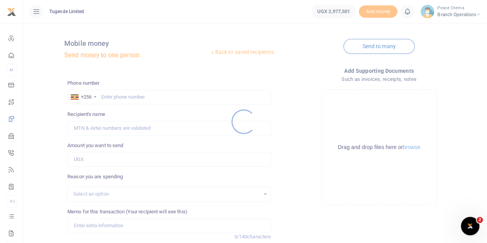
click at [115, 95] on div at bounding box center [243, 121] width 487 height 243
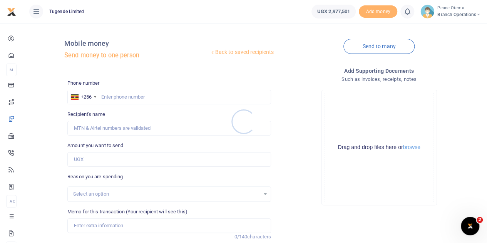
click at [115, 95] on div at bounding box center [243, 121] width 487 height 243
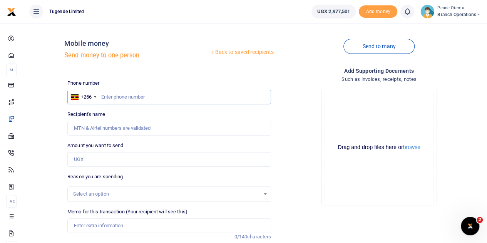
click at [115, 95] on input "text" at bounding box center [169, 97] width 204 height 15
paste input "747943008"
type input "747943008"
type input "[PERSON_NAME]"
click at [82, 156] on input "Amount you want to send" at bounding box center [169, 159] width 204 height 15
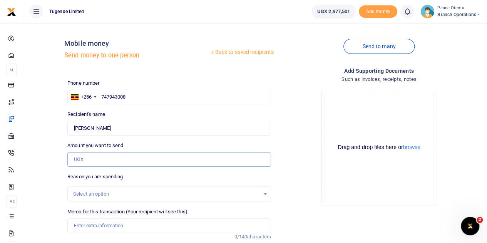
paste input "40,000.00"
type input "40,000"
click at [103, 222] on input "Memo for this transaction (Your recipient will see this)" at bounding box center [169, 225] width 204 height 15
click at [76, 230] on input "Memo for this transaction (Your recipient will see this)" at bounding box center [169, 225] width 204 height 15
paste input "TLUG016247"
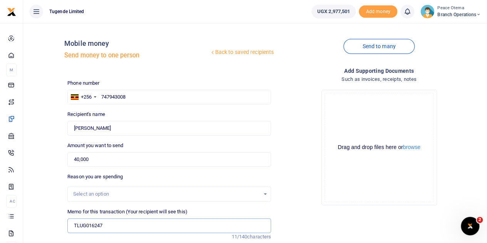
click at [113, 227] on input "TLUG016247" at bounding box center [169, 225] width 204 height 15
paste input "Masaka Branch Compound Slashing and Digging"
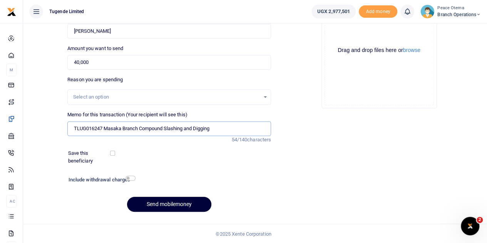
type input "TLUG016247 Masaka Branch Compound Slashing and Digging"
click at [170, 204] on button "Send mobilemoney" at bounding box center [169, 204] width 84 height 15
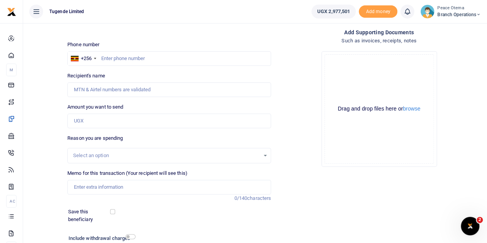
scroll to position [38, 0]
click at [110, 57] on input "text" at bounding box center [169, 59] width 204 height 15
paste input "747943008"
type input "747943008"
click at [100, 124] on input "Amount you want to send" at bounding box center [169, 121] width 204 height 15
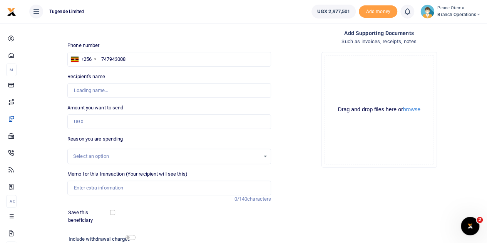
type input "[PERSON_NAME]"
drag, startPoint x: 130, startPoint y: 59, endPoint x: 100, endPoint y: 57, distance: 29.7
click at [100, 57] on input "747943008" at bounding box center [169, 59] width 204 height 15
paste input "72544150"
type input "772544150"
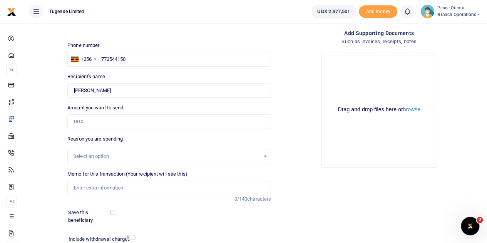
type input "[PERSON_NAME]"
click at [82, 122] on input "Amount you want to send" at bounding box center [169, 121] width 204 height 15
paste input "25,000.00"
type input "25,000"
click at [93, 187] on input "Memo for this transaction (Your recipient will see this)" at bounding box center [169, 187] width 204 height 15
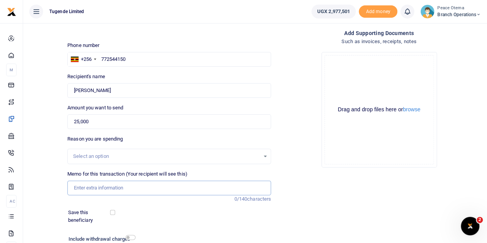
paste input "TLUG-016218"
click at [107, 186] on input "TLUG016218" at bounding box center [169, 187] width 204 height 15
click at [112, 186] on input "TLUG016218" at bounding box center [169, 187] width 204 height 15
paste input "Masaka Branch Compound Slashing Requisition(Feb Week Ending 23.08.25"
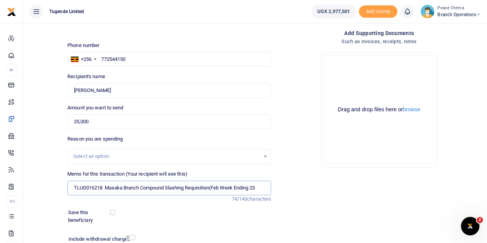
scroll to position [0, 0]
click at [220, 187] on input "TLUG016218 Masaka Branch Compound Slashing Requisition Feb week ending" at bounding box center [169, 187] width 204 height 15
click at [252, 192] on input "TLUG016218 Masaka Branch Compound Slashing Requisition week ending" at bounding box center [169, 187] width 204 height 15
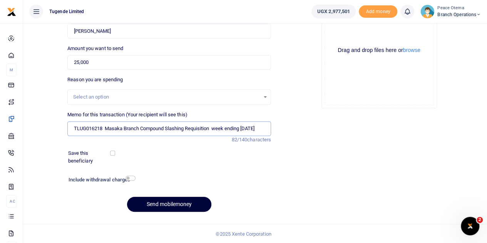
type input "TLUG016218 Masaka Branch Compound Slashing Requisition week ending 23rd Aug 2025"
click at [175, 203] on button "Send mobilemoney" at bounding box center [169, 204] width 84 height 15
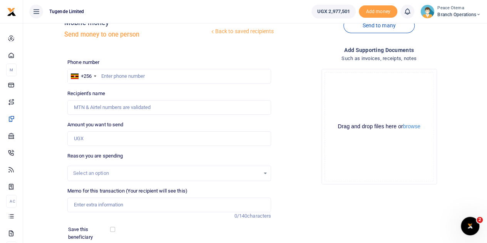
scroll to position [12, 0]
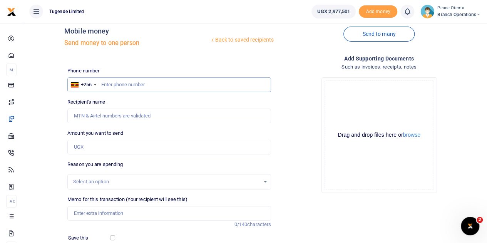
click at [109, 88] on input "text" at bounding box center [169, 84] width 204 height 15
paste input "777586810"
type input "777586810"
type input "Harbert Kanozi"
click at [86, 148] on input "Amount you want to send" at bounding box center [169, 147] width 204 height 15
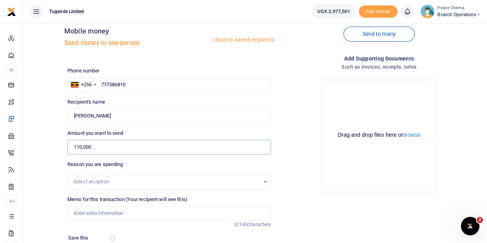
type input "110,000"
click at [90, 210] on input "Memo for this transaction (Your recipient will see this)" at bounding box center [169, 213] width 204 height 15
paste input "TLUG-016254"
click at [122, 212] on input "TLUG016254" at bounding box center [169, 213] width 204 height 15
click at [110, 216] on input "TLUG016254" at bounding box center [169, 213] width 204 height 15
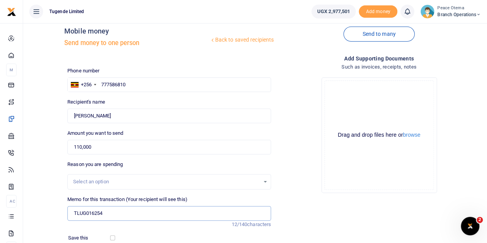
paste input "Lunch for Mbarara and Ibanda staff during Training plus the Business Eye Traini…"
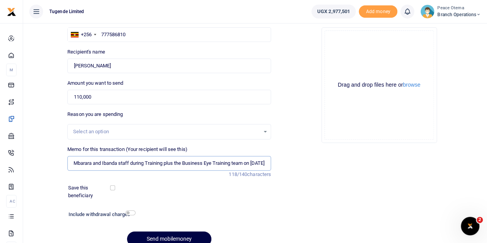
scroll to position [97, 0]
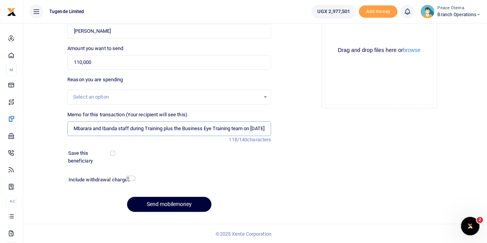
type input "TLUG016254 Lunch for Mbarara and Ibanda staff during Training plus the Business…"
click at [153, 207] on button "Send mobilemoney" at bounding box center [169, 204] width 84 height 15
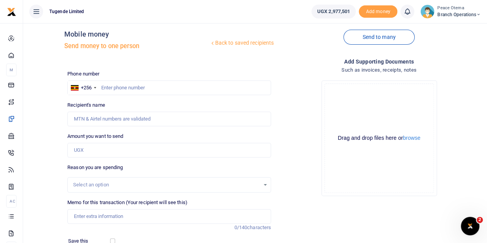
scroll to position [5, 0]
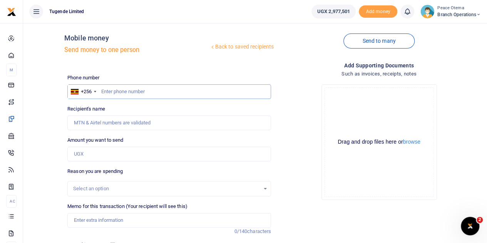
click at [108, 92] on input "text" at bounding box center [169, 91] width 204 height 15
paste input "776952763"
type input "776952763"
click at [87, 152] on input "Amount you want to send" at bounding box center [169, 154] width 204 height 15
type input "9"
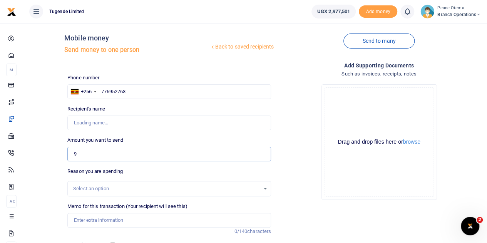
type input "[PERSON_NAME]"
type input "90,000"
click at [95, 214] on input "Memo for this transaction (Your recipient will see this)" at bounding box center [169, 220] width 204 height 15
click at [88, 220] on input "Memo for this transaction (Your recipient will see this)" at bounding box center [169, 220] width 204 height 15
paste input "TLUG-016253"
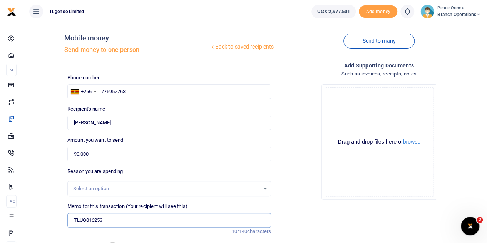
click at [118, 215] on input "TLUG016253" at bounding box center [169, 220] width 204 height 15
click at [112, 216] on input "TLUG016253" at bounding box center [169, 220] width 204 height 15
paste input "Lunch for Masaka staff during Training plus the Business Eye Training team on […"
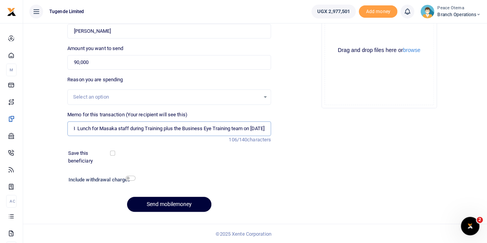
type input "TLUG016253 Lunch for Masaka staff during Training plus the Business Eye Trainin…"
click at [161, 204] on button "Send mobilemoney" at bounding box center [169, 204] width 84 height 15
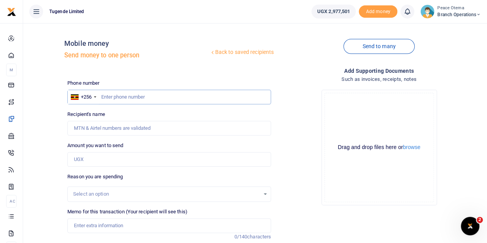
click at [108, 95] on input "text" at bounding box center [169, 97] width 204 height 15
paste input "777344227"
type input "777344227"
type input "[PERSON_NAME]"
type input "777344227"
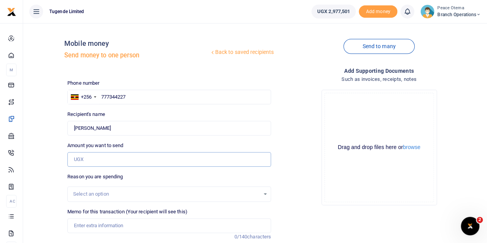
click at [92, 164] on input "Amount you want to send" at bounding box center [169, 159] width 204 height 15
paste input "110,000.00"
type input "110,000"
click at [92, 219] on input "Memo for this transaction (Your recipient will see this)" at bounding box center [169, 225] width 204 height 15
paste input "TLUG-016255"
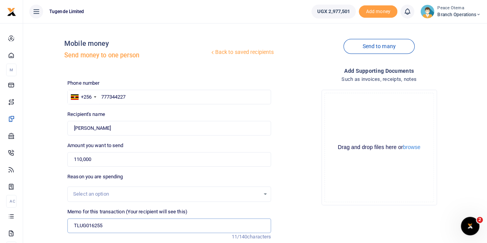
click at [122, 220] on input "TLUG016255" at bounding box center [169, 225] width 204 height 15
click at [113, 224] on input "TLUG016255" at bounding box center [169, 225] width 204 height 15
paste input "Lunch for Luwero staff during Training plus the Business Eye Training team on […"
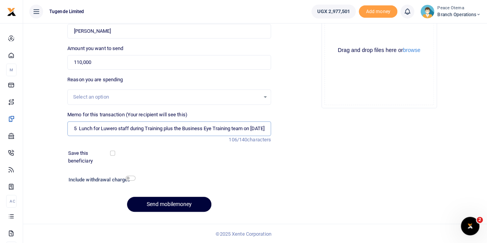
type input "TLUG016255 Lunch for Luwero staff during Training plus the Business Eye Trainin…"
click at [167, 204] on button "Send mobilemoney" at bounding box center [169, 204] width 84 height 15
